Goal: Task Accomplishment & Management: Manage account settings

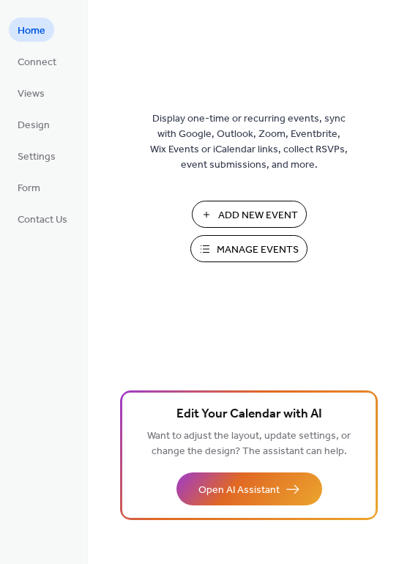
click at [204, 240] on button "Manage Events" at bounding box center [248, 248] width 117 height 27
click at [256, 242] on span "Manage Events" at bounding box center [258, 249] width 82 height 15
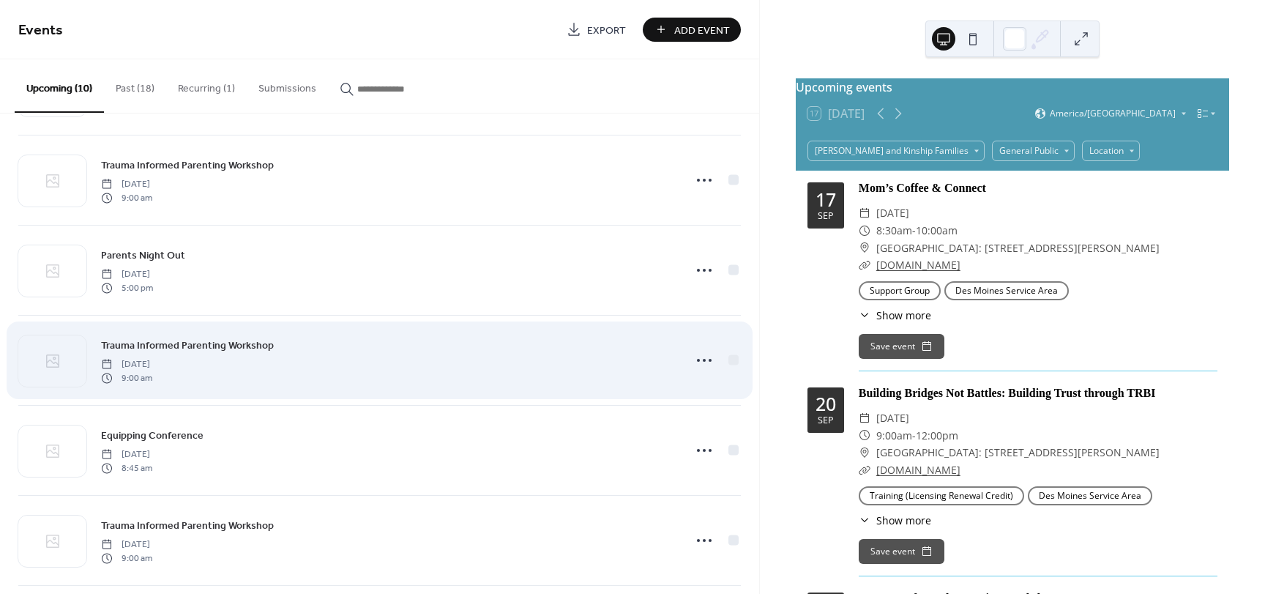
scroll to position [73, 0]
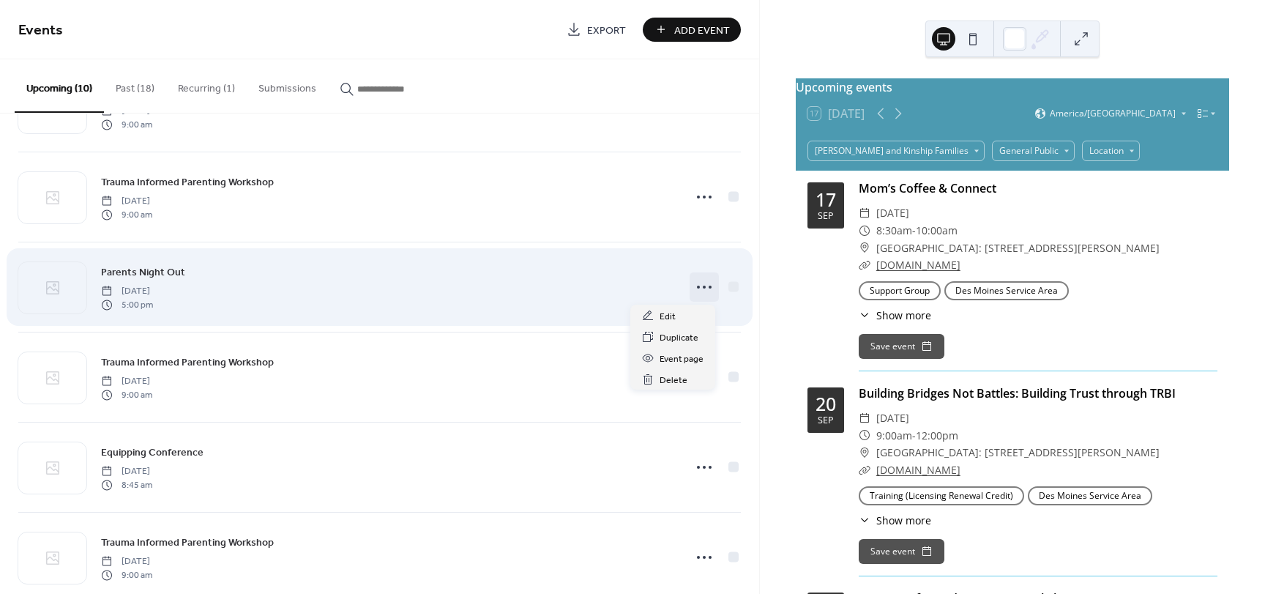
click at [696, 282] on icon at bounding box center [704, 286] width 23 height 23
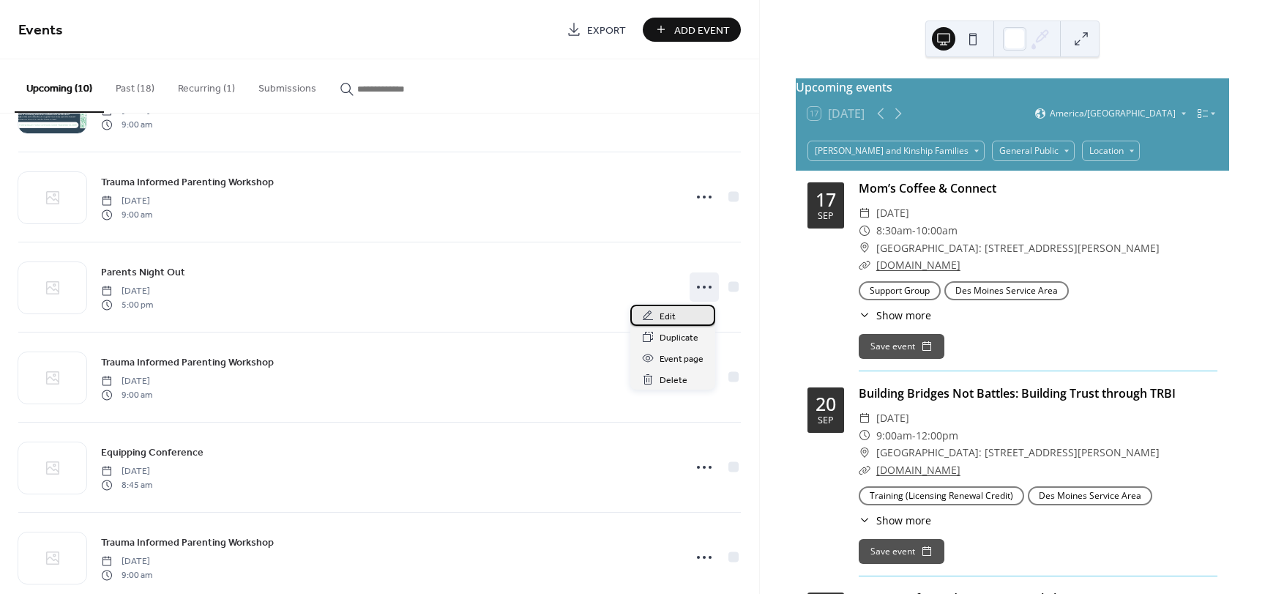
click at [675, 317] on div "Edit" at bounding box center [672, 315] width 85 height 21
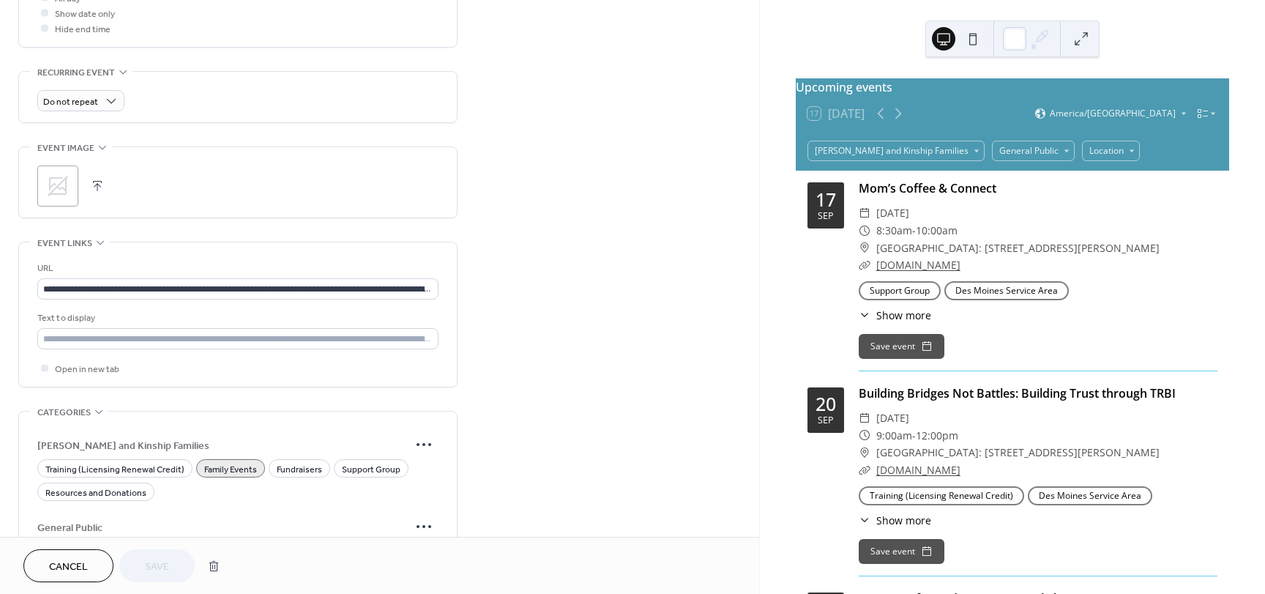
scroll to position [586, 0]
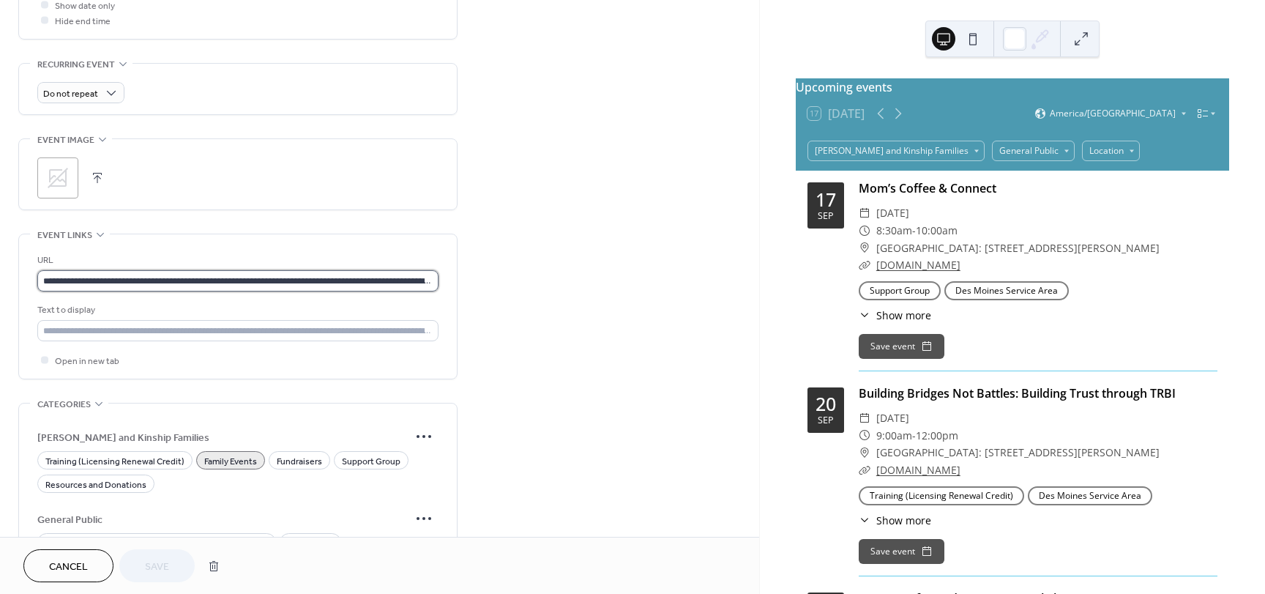
click at [154, 278] on input "**********" at bounding box center [237, 280] width 401 height 21
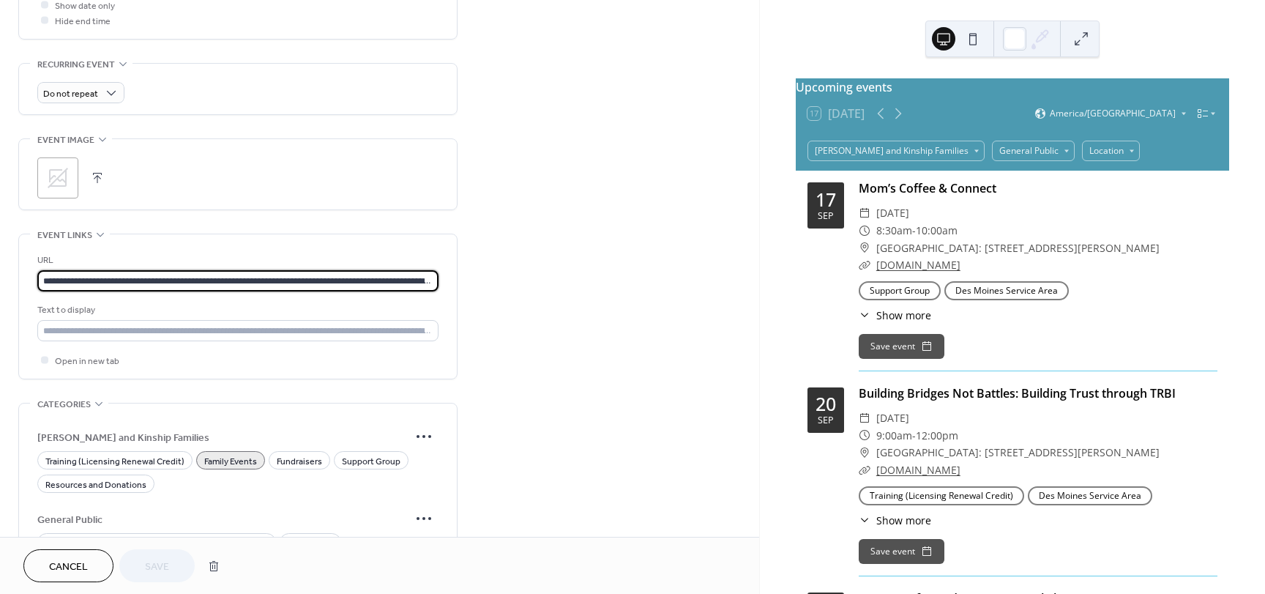
click at [154, 278] on input "**********" at bounding box center [237, 280] width 401 height 21
paste input "text"
type input "**********"
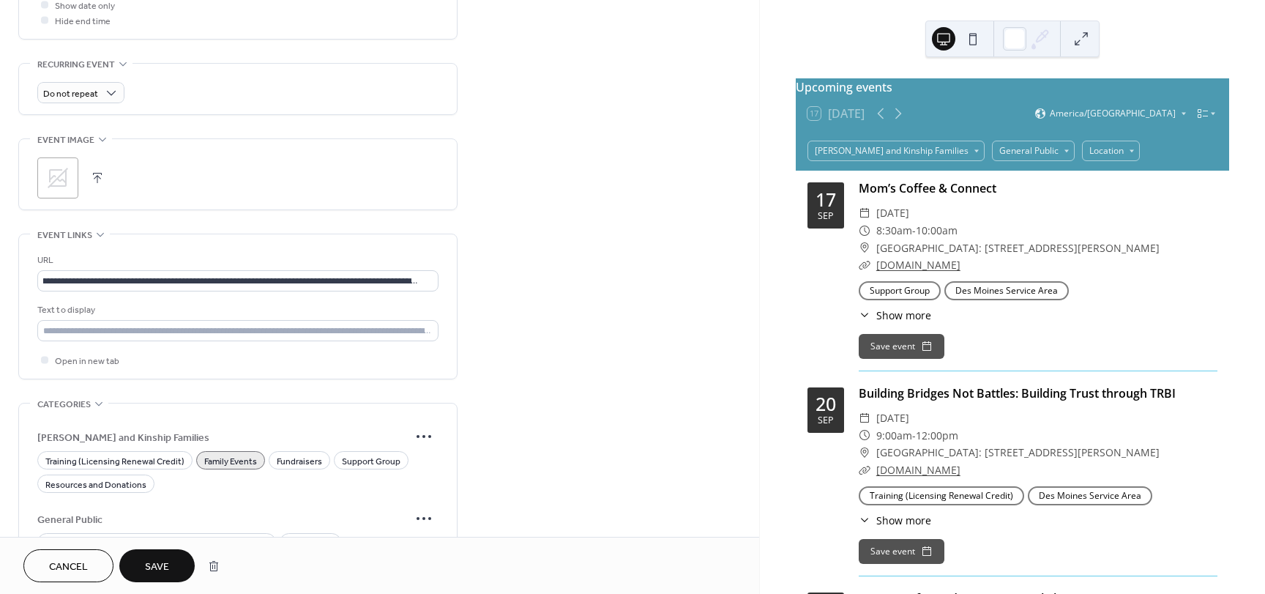
scroll to position [0, 0]
click at [166, 554] on button "Save" at bounding box center [156, 565] width 75 height 33
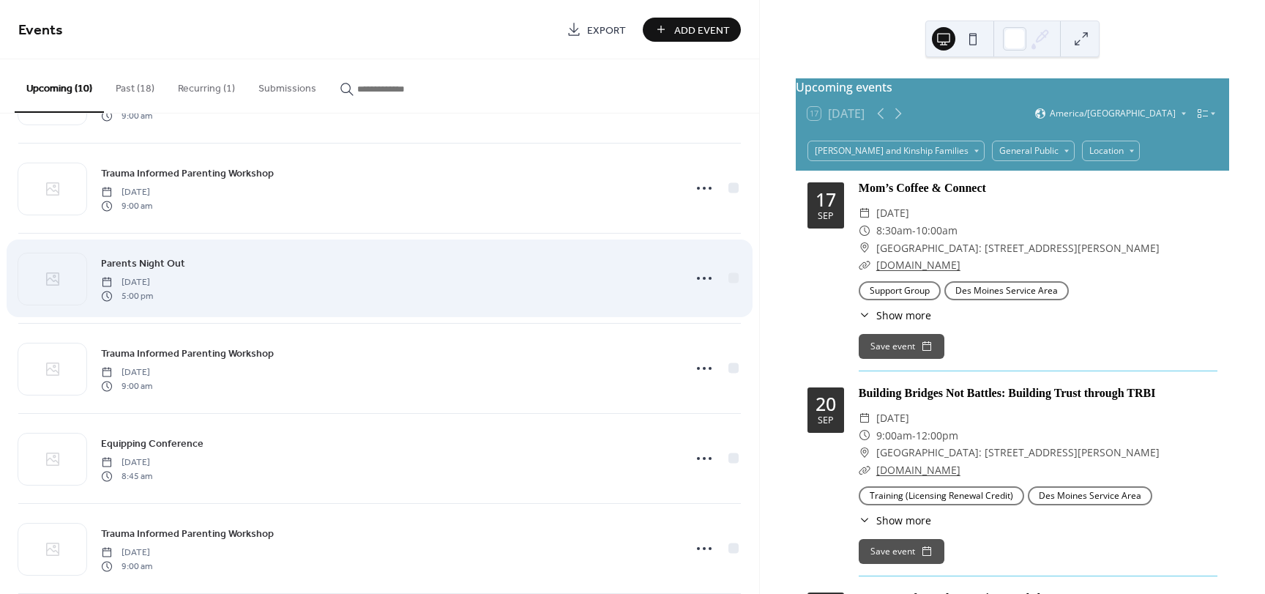
scroll to position [73, 0]
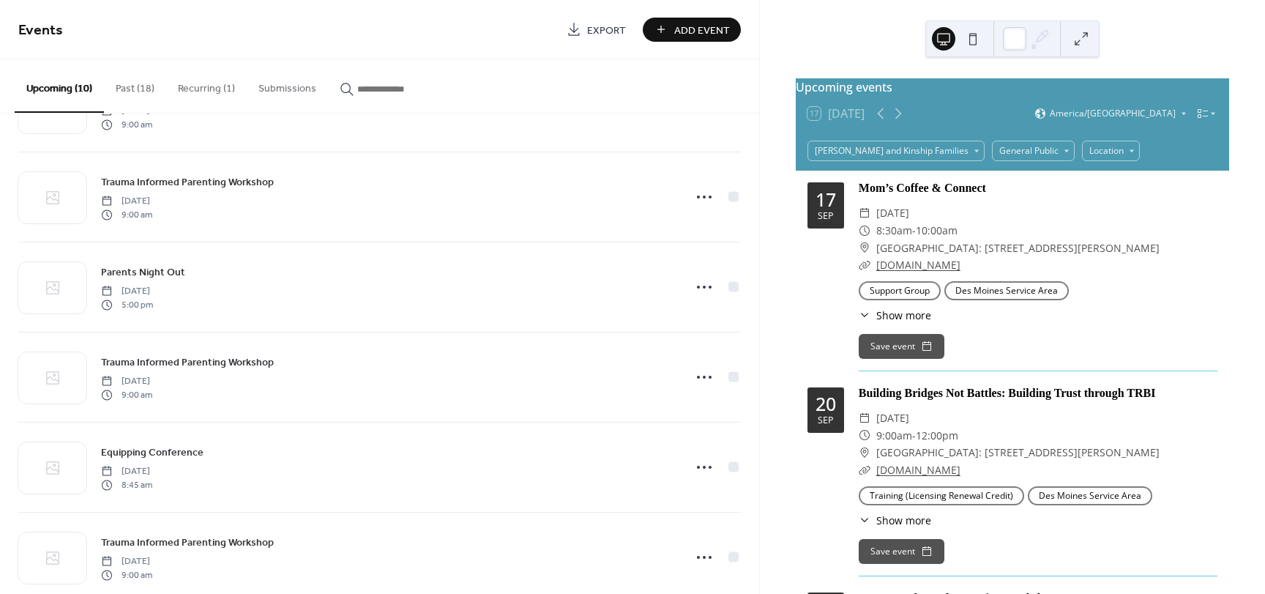
click at [214, 87] on button "Recurring (1)" at bounding box center [206, 85] width 81 height 52
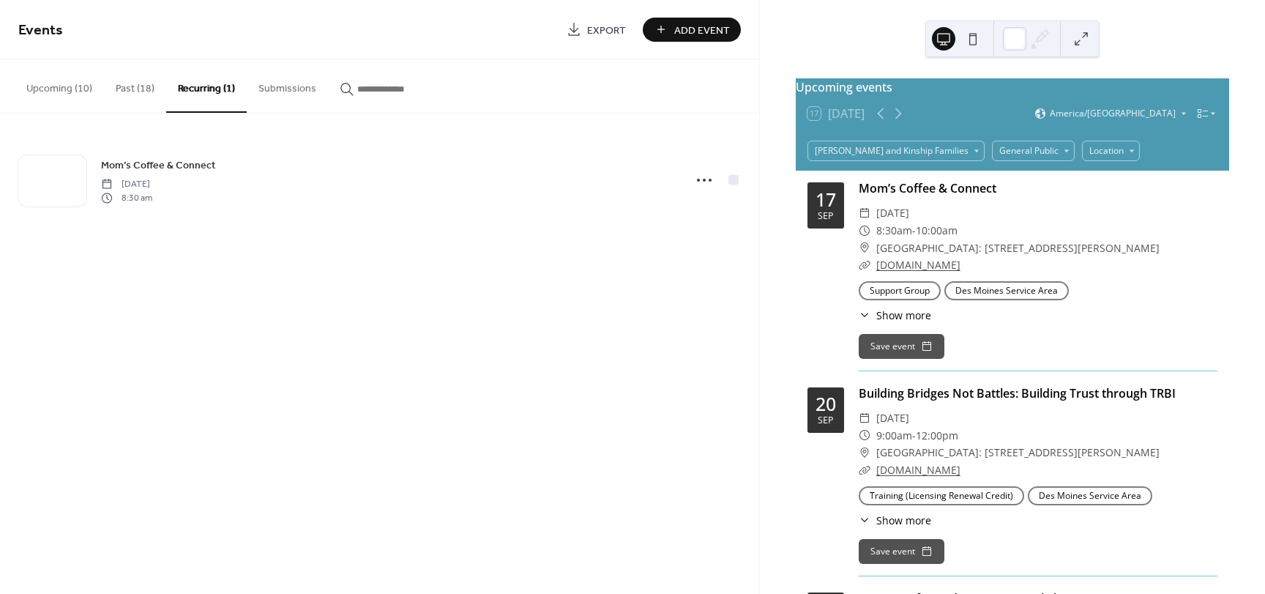
click at [62, 87] on button "Upcoming (10)" at bounding box center [59, 85] width 89 height 52
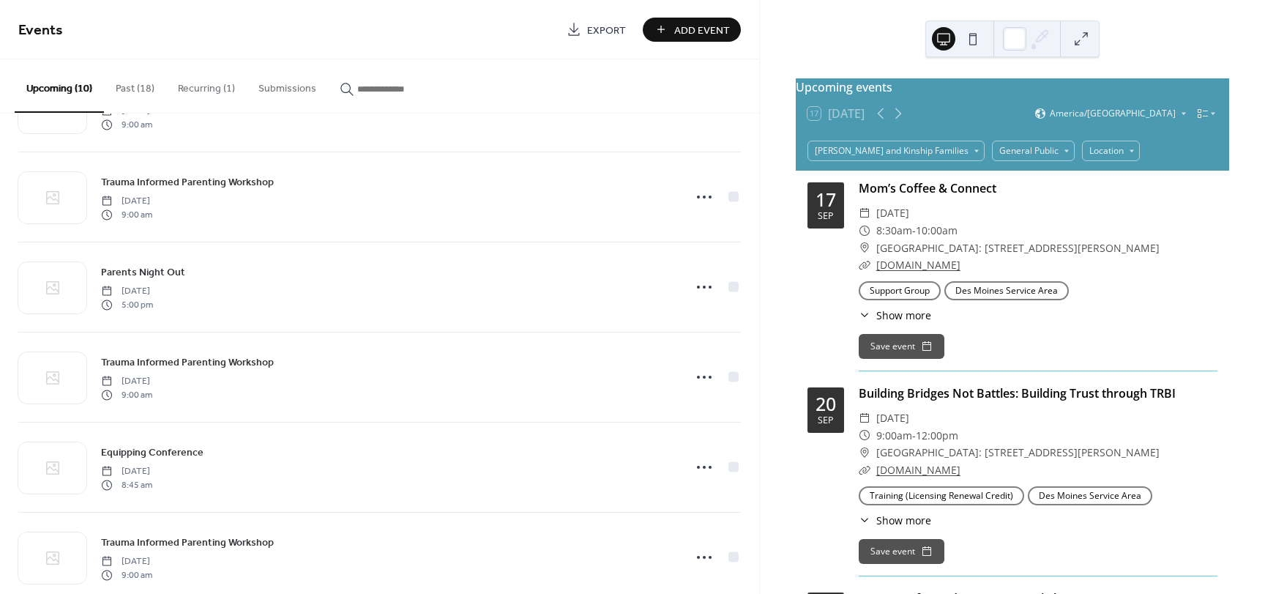
click at [290, 89] on button "Submissions" at bounding box center [287, 85] width 81 height 52
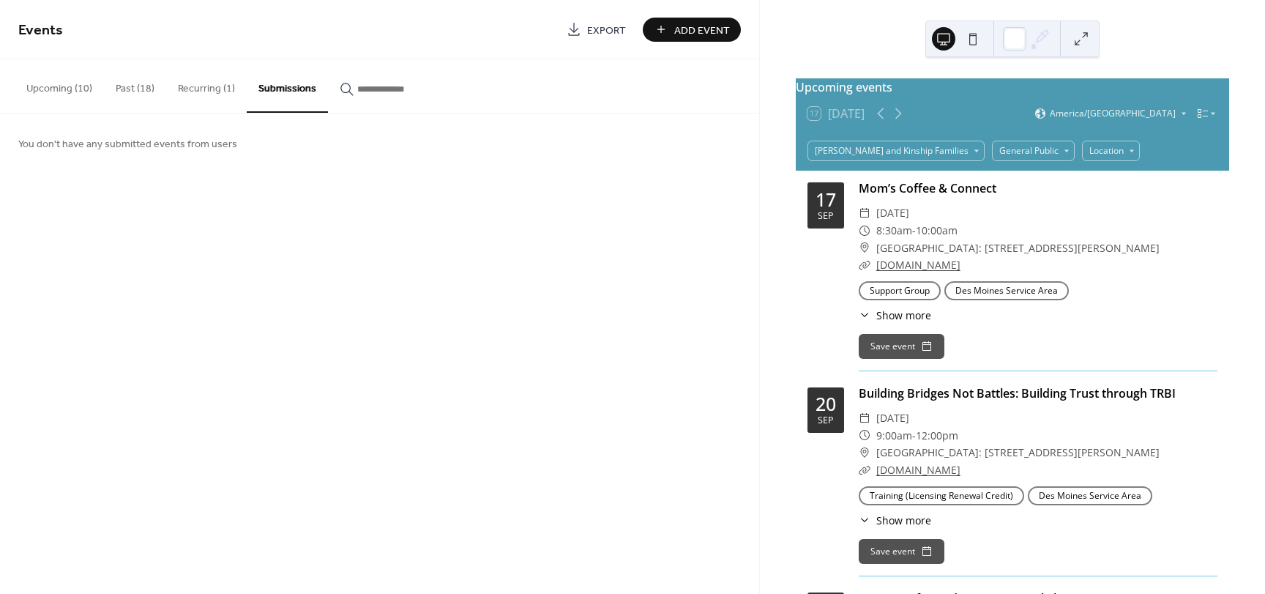
click at [198, 89] on button "Recurring (1)" at bounding box center [206, 85] width 81 height 52
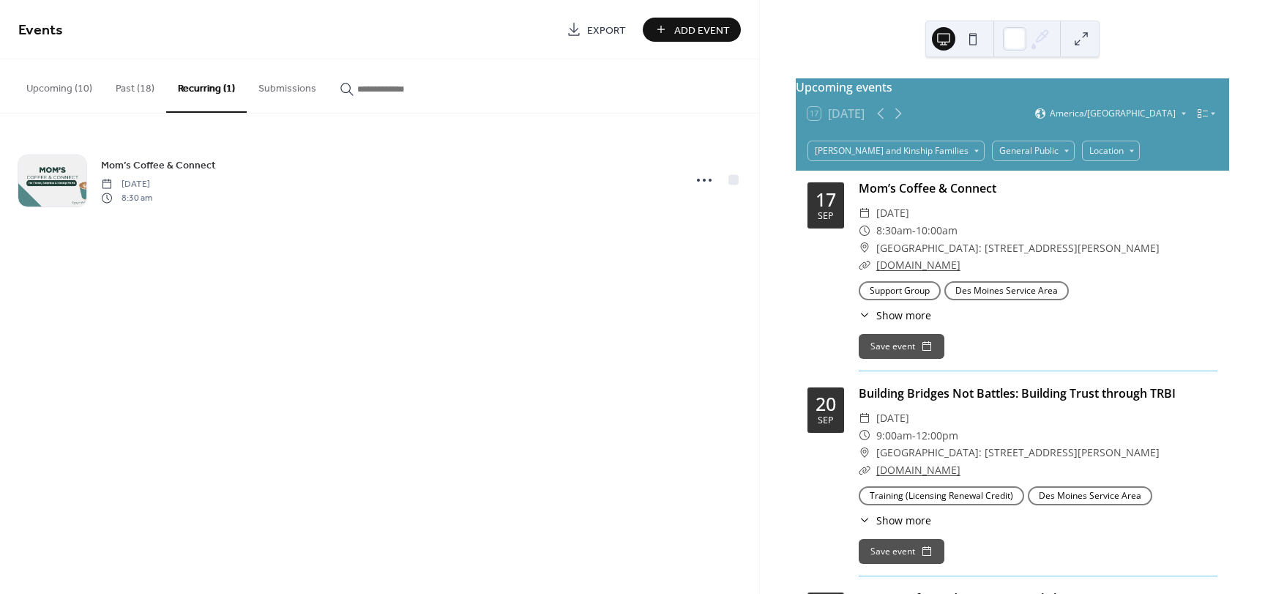
click at [52, 89] on button "Upcoming (10)" at bounding box center [59, 85] width 89 height 52
